Goal: Answer question/provide support: Answer question/provide support

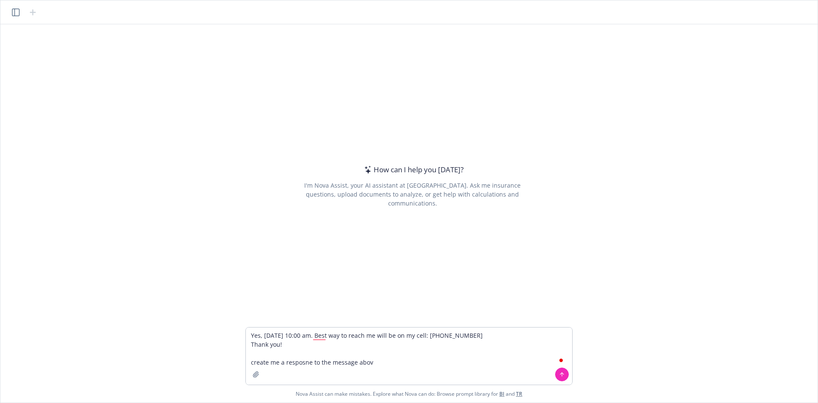
type textarea "Yes, [DATE] 10:00 am. Best way to reach me will be on my cell: [PHONE_NUMBER] T…"
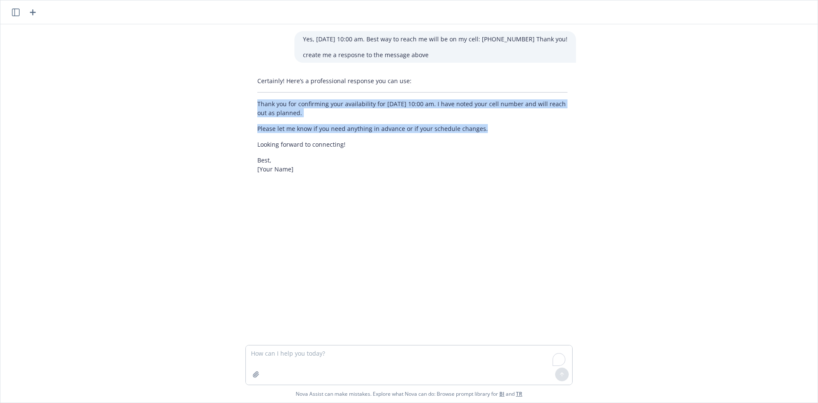
drag, startPoint x: 247, startPoint y: 98, endPoint x: 490, endPoint y: 127, distance: 244.6
click at [490, 127] on div "Certainly! Here’s a professional response you can use: Thank you for confirming…" at bounding box center [412, 125] width 327 height 104
drag, startPoint x: 358, startPoint y: 144, endPoint x: 342, endPoint y: 139, distance: 16.6
click at [358, 144] on p "Looking forward to connecting!" at bounding box center [412, 144] width 310 height 9
copy div "Thank you for confirming your availability for [DATE] 10:00 am. I have noted yo…"
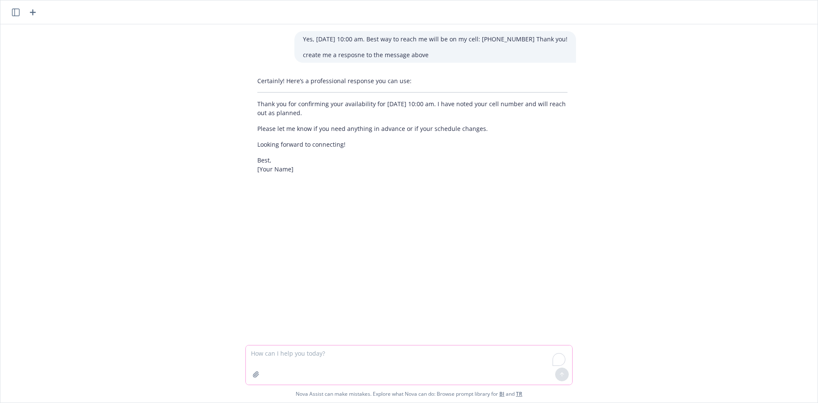
click at [349, 361] on textarea "To enrich screen reader interactions, please activate Accessibility in Grammarl…" at bounding box center [409, 364] width 326 height 39
type textarea "make it less informal"
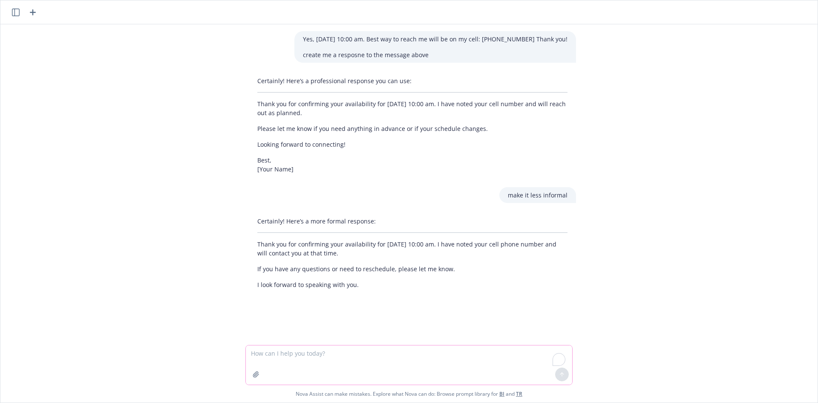
click at [349, 353] on textarea "To enrich screen reader interactions, please activate Accessibility in Grammarl…" at bounding box center [409, 364] width 326 height 39
type textarea "make it less formal"
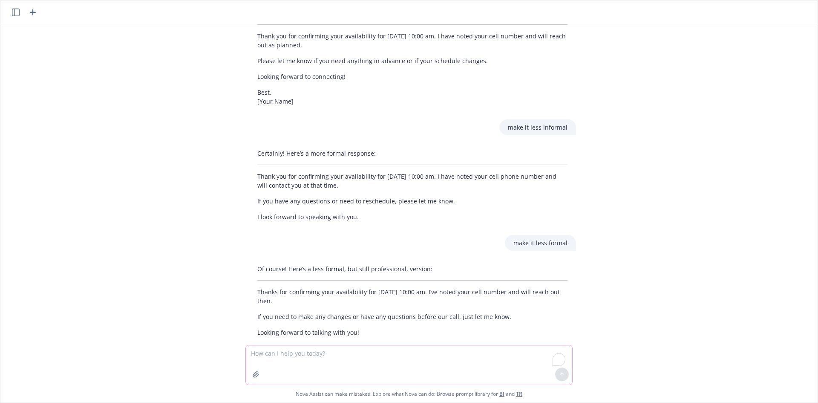
scroll to position [84, 0]
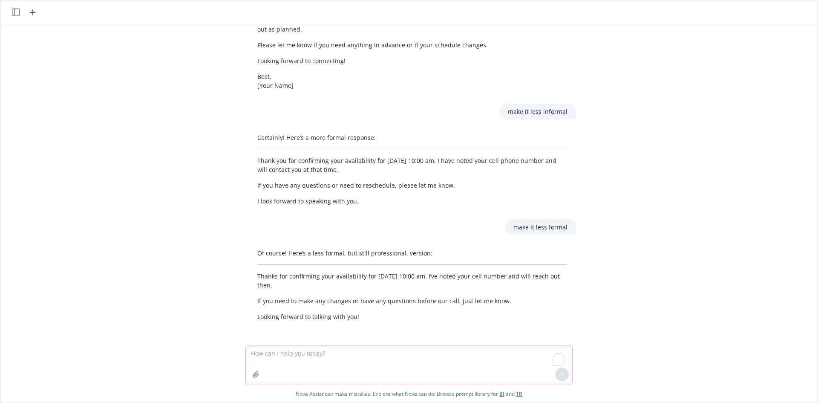
click at [367, 363] on textarea "To enrich screen reader interactions, please activate Accessibility in Grammarl…" at bounding box center [409, 364] width 326 height 39
type textarea "more informal\"
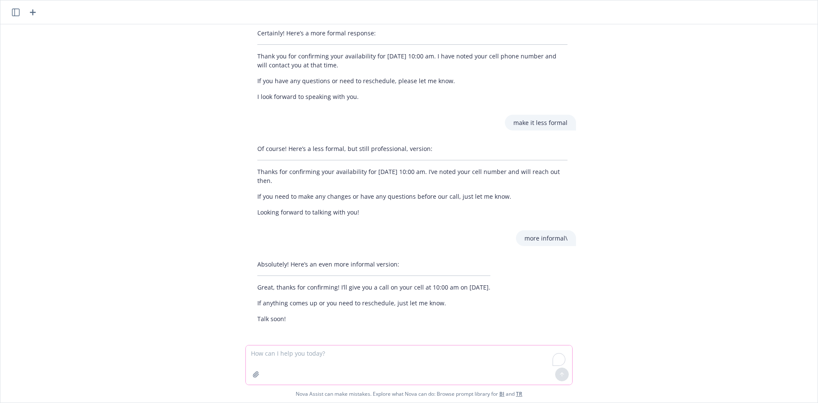
scroll to position [190, 0]
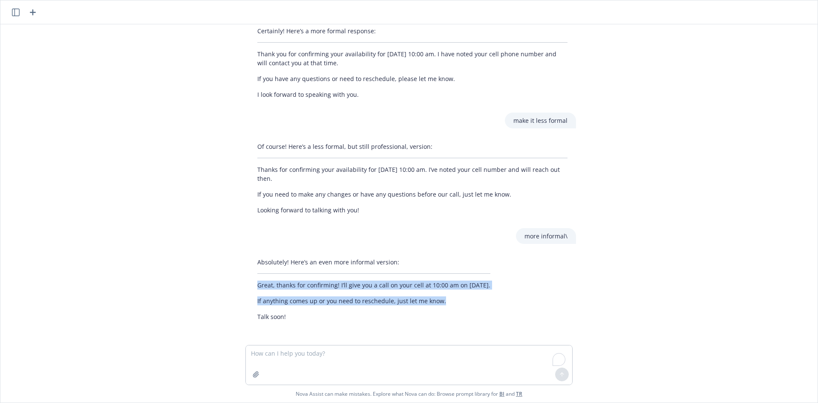
drag, startPoint x: 254, startPoint y: 283, endPoint x: 496, endPoint y: 301, distance: 242.7
click at [496, 301] on div "Absolutely! Here’s an even more informal version: Great, thanks for confirming!…" at bounding box center [374, 289] width 250 height 70
copy div "Great, thanks for confirming! I’ll give you a call on your cell at 10:00 am on …"
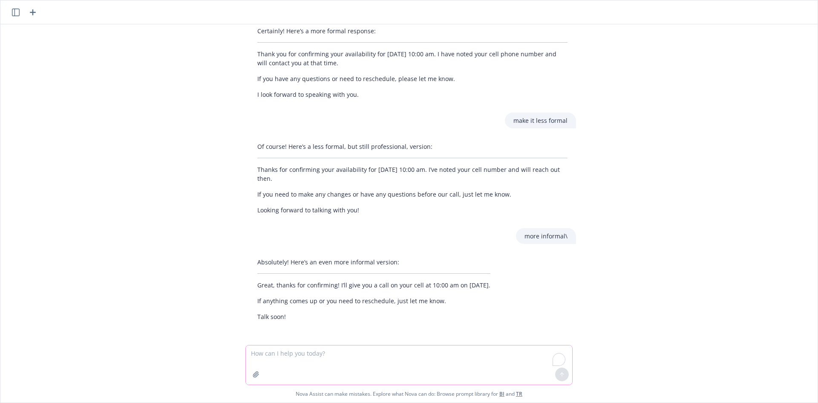
click at [404, 370] on textarea "To enrich screen reader interactions, please activate Accessibility in Grammarl…" at bounding box center [409, 364] width 326 height 39
type textarea "is 220 years old considfer aduilt in [GEOGRAPHIC_DATA]"
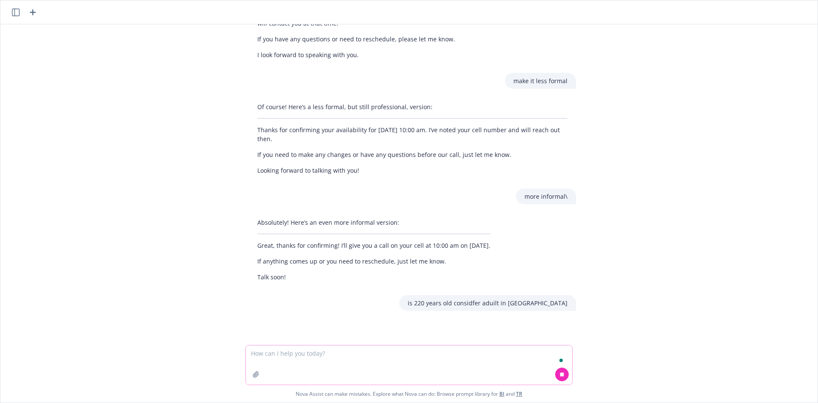
click at [404, 370] on textarea "To enrich screen reader interactions, please activate Accessibility in Grammarl…" at bounding box center [409, 364] width 326 height 39
click at [566, 377] on button at bounding box center [562, 374] width 14 height 14
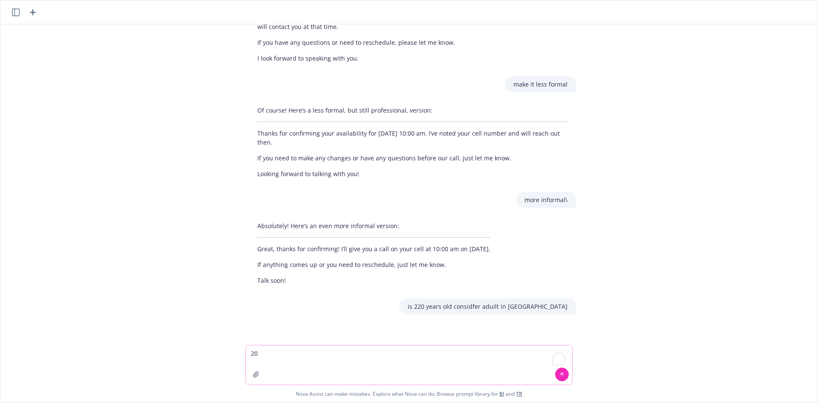
scroll to position [226, 0]
drag, startPoint x: 566, startPoint y: 307, endPoint x: 458, endPoint y: 302, distance: 108.4
click at [458, 302] on div "is 220 years old considfer aduilt in [GEOGRAPHIC_DATA]" at bounding box center [487, 306] width 177 height 16
copy p "is 220 years old considfer aduilt in [GEOGRAPHIC_DATA]"
click at [262, 353] on textarea "20" at bounding box center [409, 364] width 326 height 39
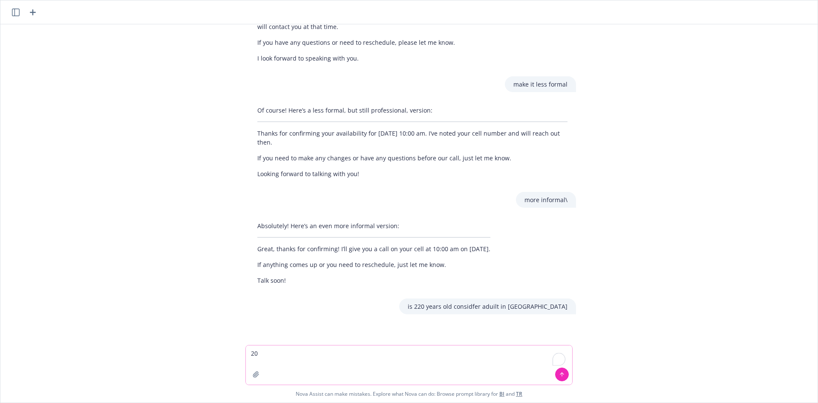
paste textarea "is 220 years old considfer aduilt in [GEOGRAPHIC_DATA]"
click at [261, 353] on textarea "is 220 years old considfer aduilt in [GEOGRAPHIC_DATA]" at bounding box center [409, 364] width 326 height 39
type textarea "is [DEMOGRAPHIC_DATA] considfer aduilt in [GEOGRAPHIC_DATA]"
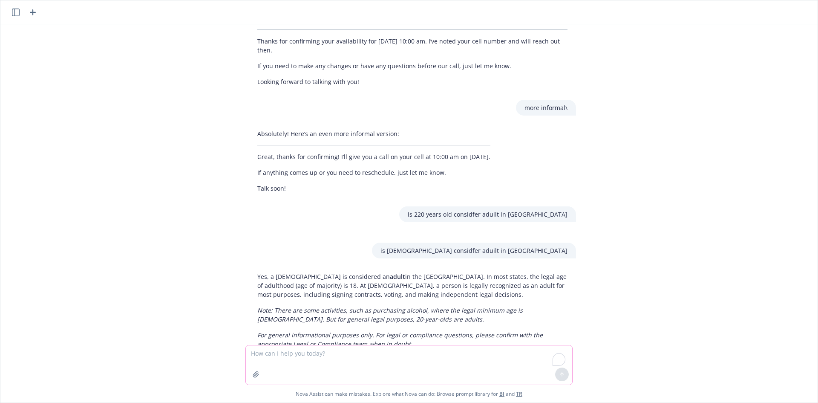
scroll to position [346, 0]
